Goal: Check status: Check status

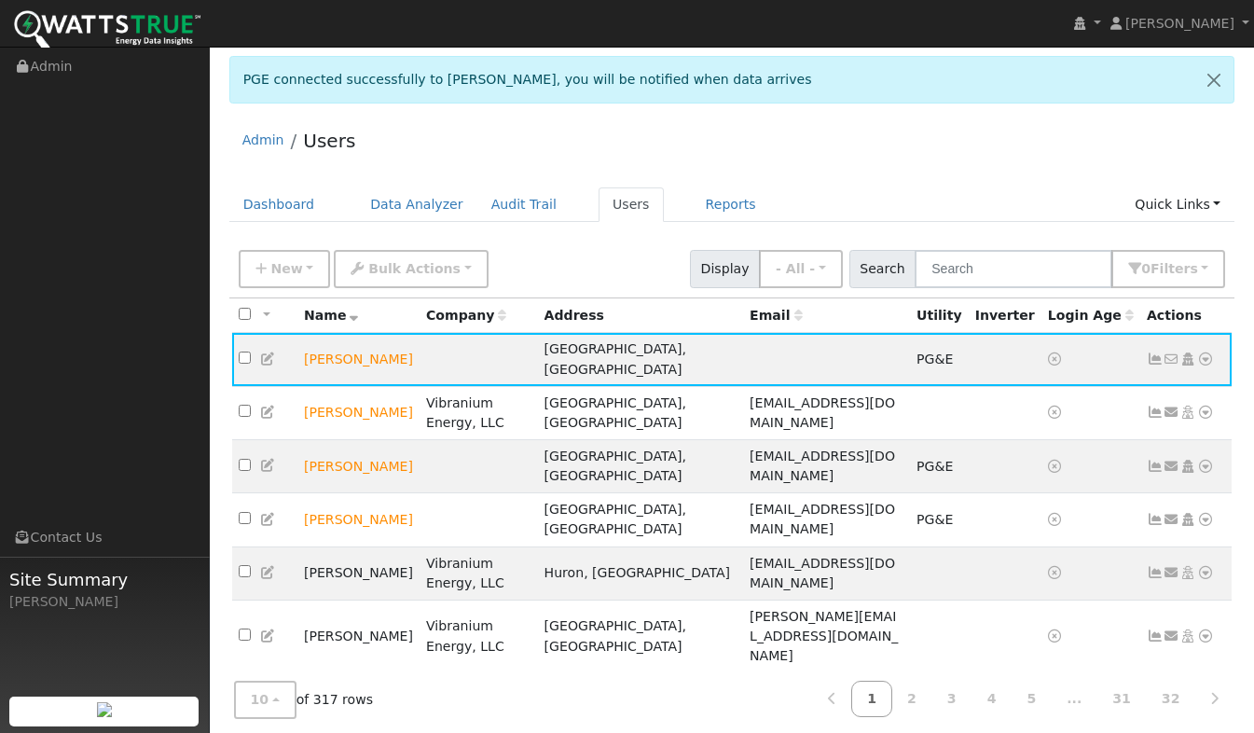
click at [1203, 361] on link at bounding box center [1205, 360] width 17 height 20
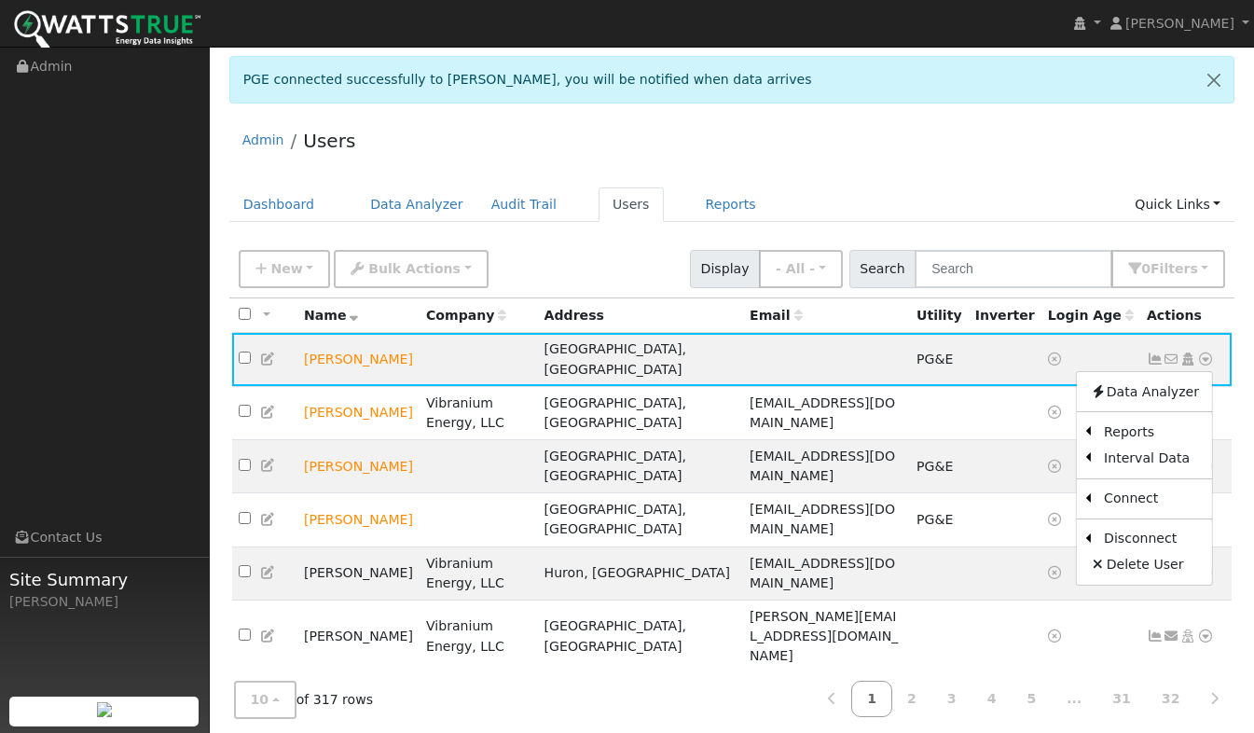
click at [0, 0] on link "Scenario" at bounding box center [0, 0] width 0 height 0
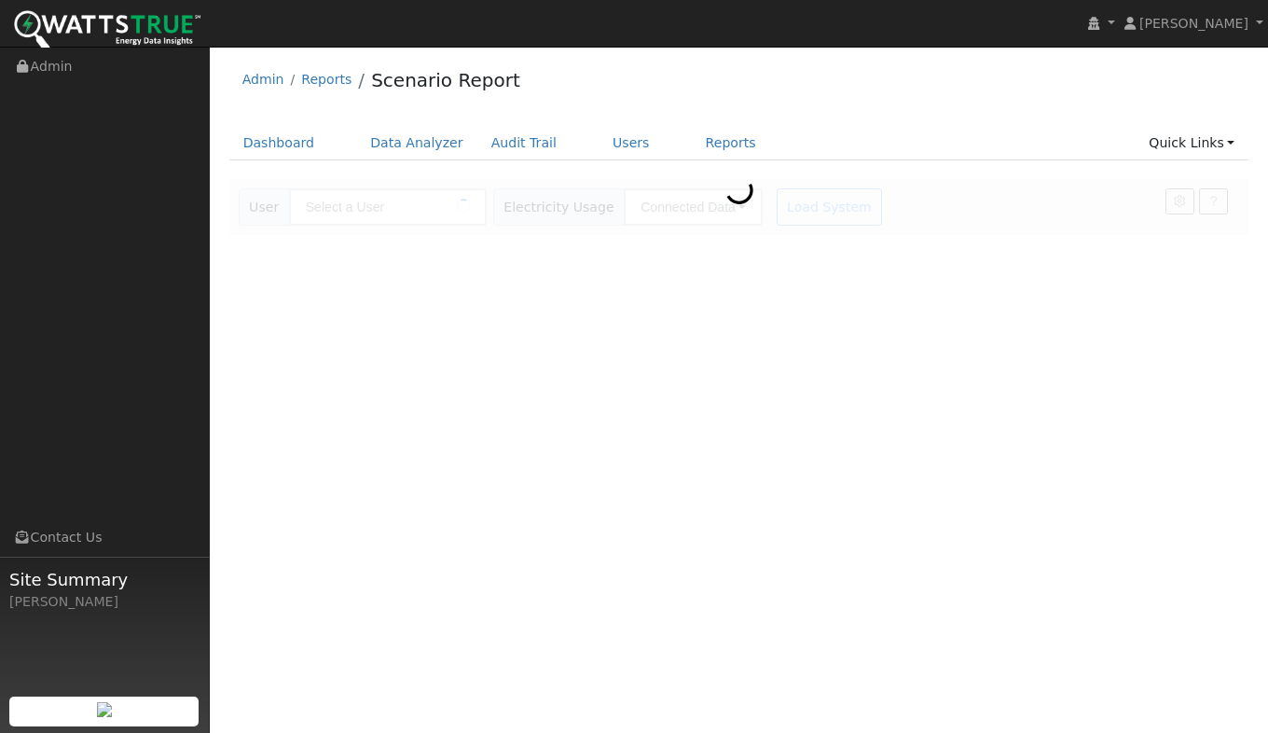
type input "[PERSON_NAME]"
